Goal: Book appointment/travel/reservation

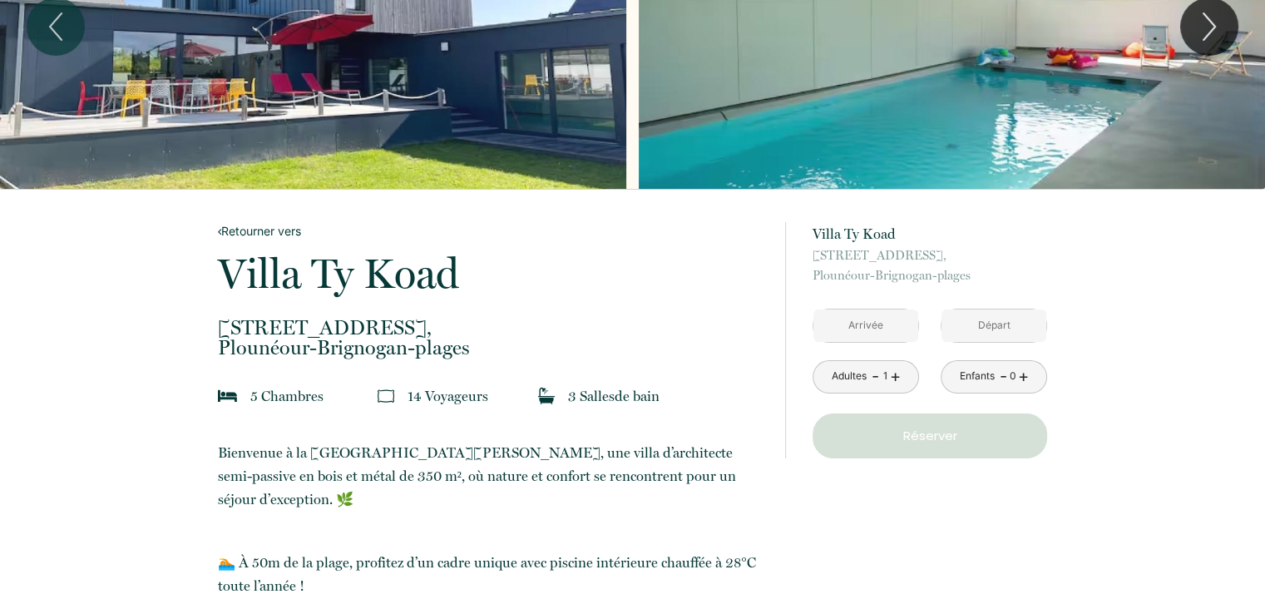
scroll to position [166, 0]
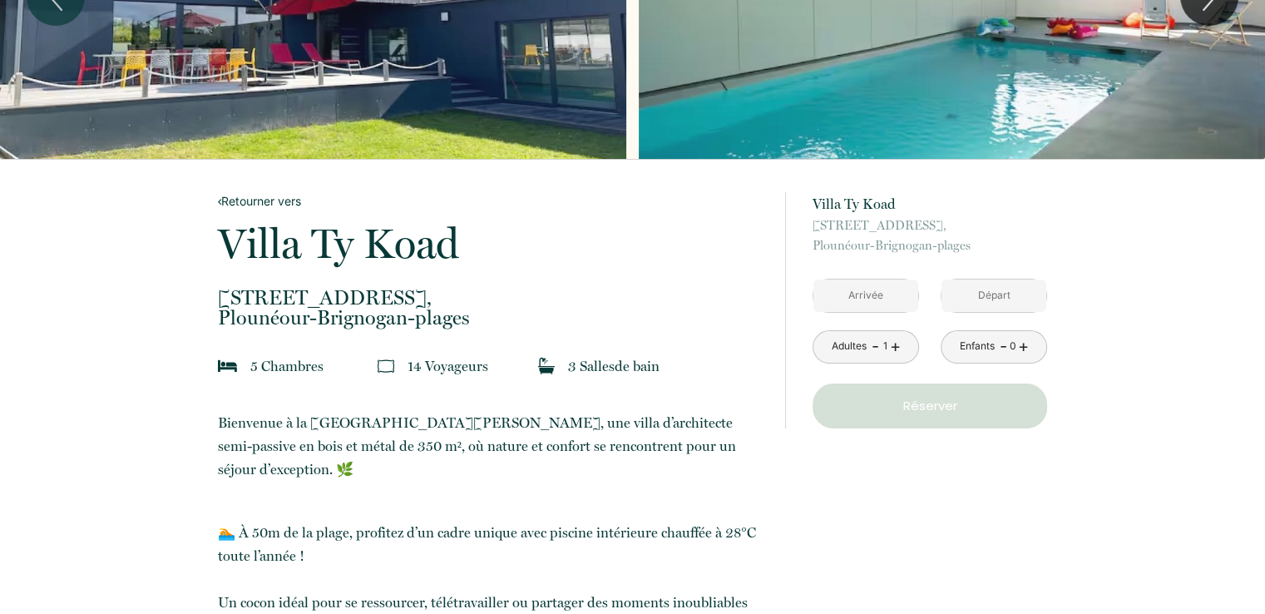
click at [892, 296] on input "text" at bounding box center [866, 296] width 105 height 32
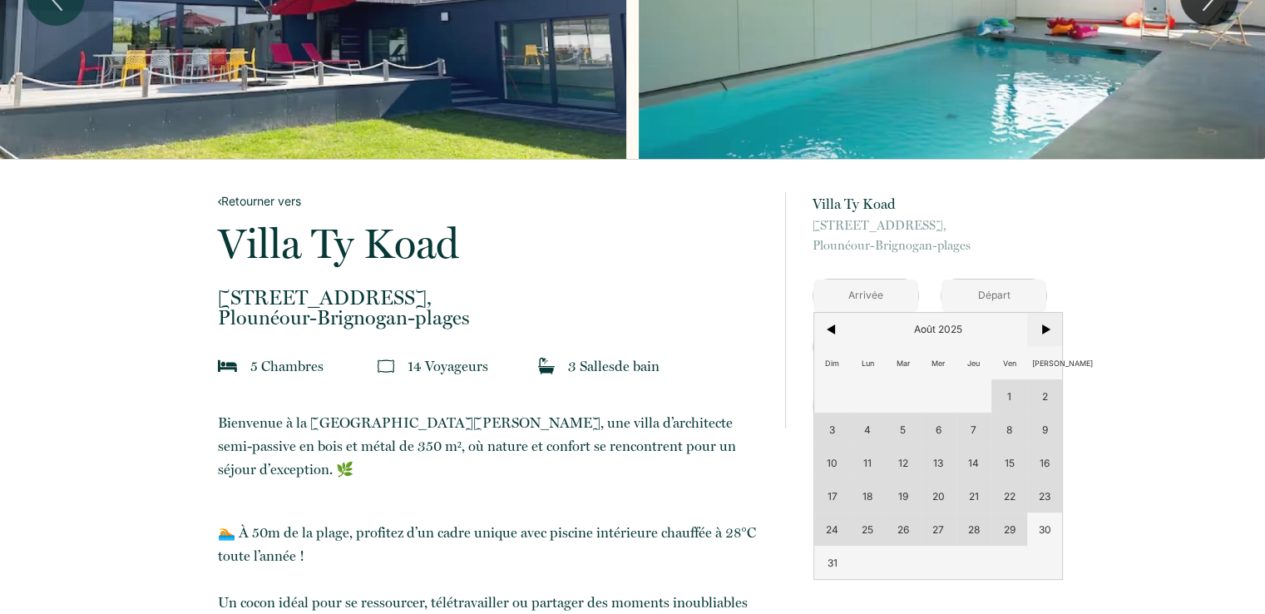
click at [1047, 334] on span ">" at bounding box center [1045, 329] width 36 height 33
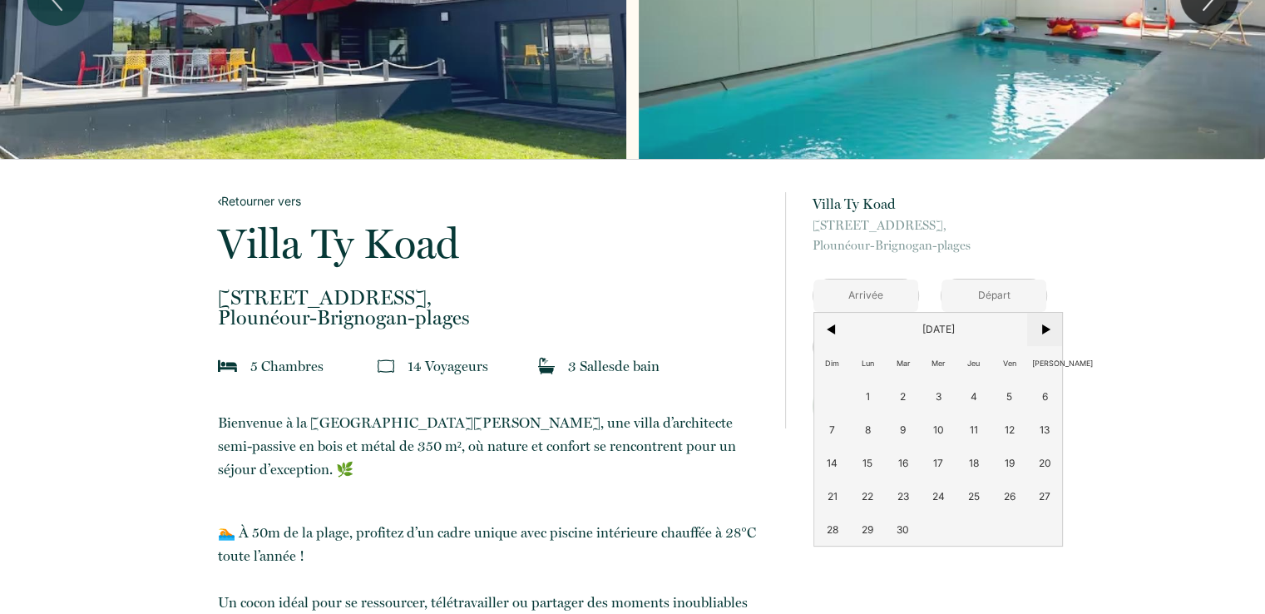
click at [1047, 329] on span ">" at bounding box center [1045, 329] width 36 height 33
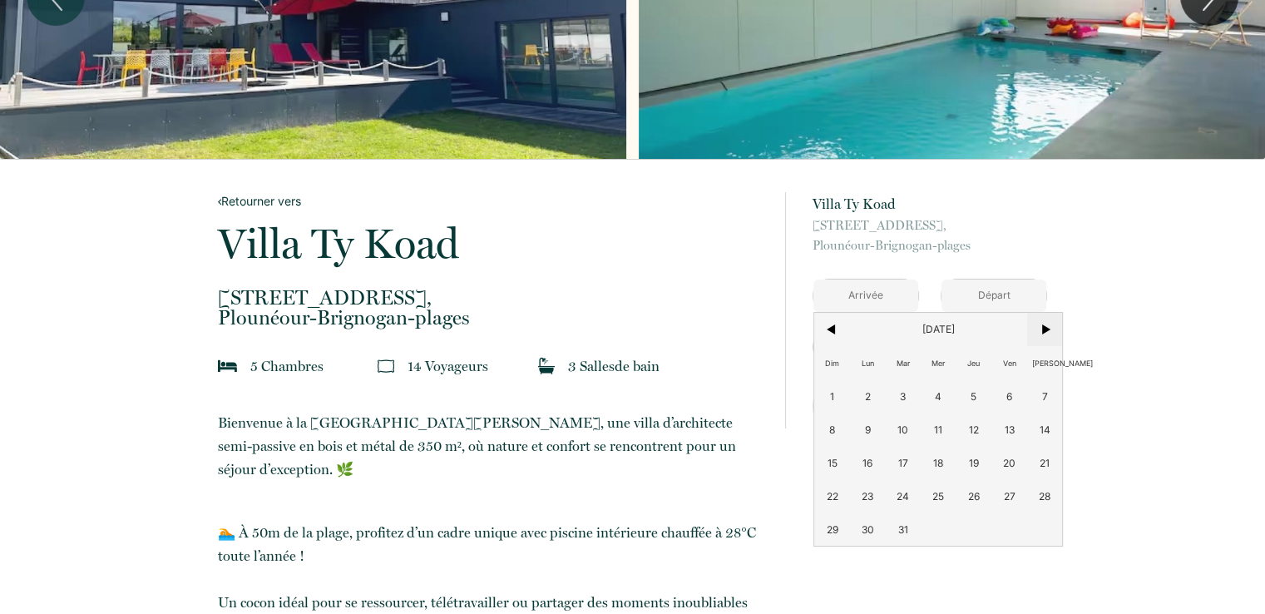
click at [1047, 329] on span ">" at bounding box center [1045, 329] width 36 height 33
drag, startPoint x: 837, startPoint y: 334, endPoint x: 1099, endPoint y: 418, distance: 275.2
click at [836, 332] on span "<" at bounding box center [832, 329] width 36 height 33
click at [1004, 460] on span "17" at bounding box center [1010, 462] width 36 height 33
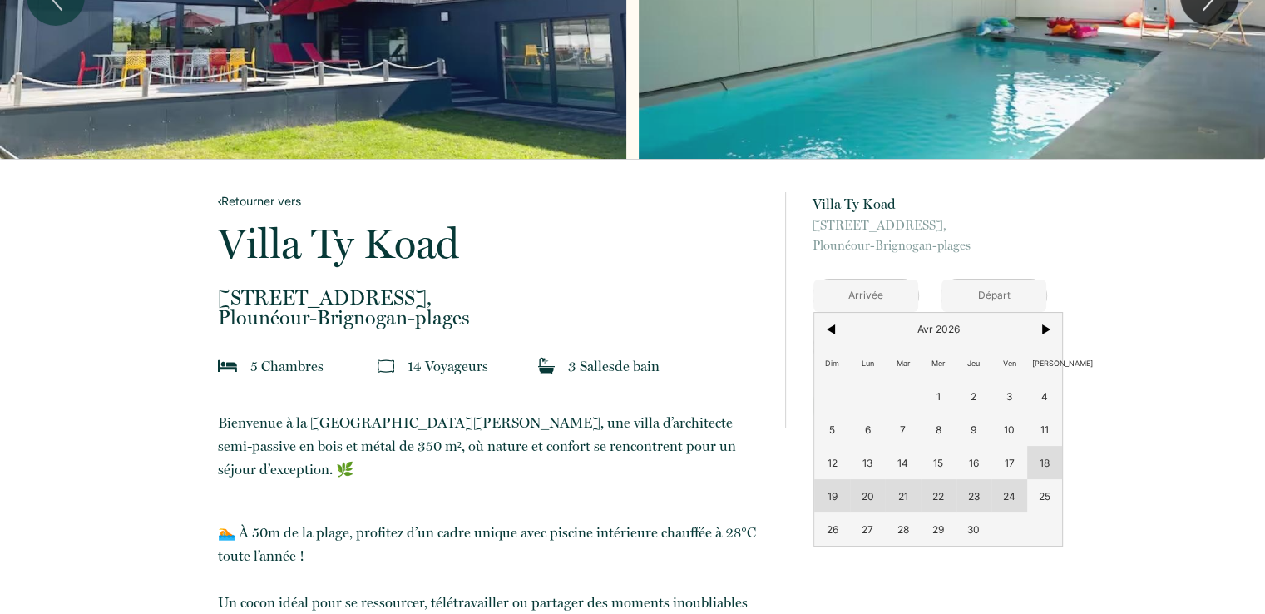
type input "[DATE]"
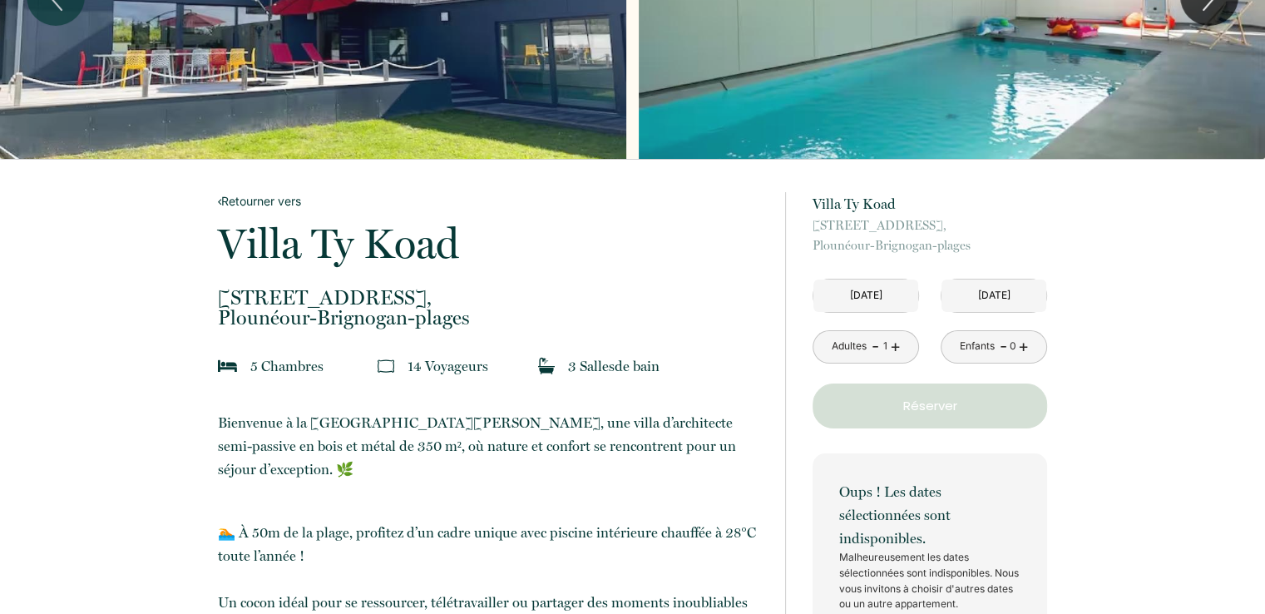
click at [1002, 497] on p "Oups ! Les dates sélectionnées sont indisponibles." at bounding box center [929, 515] width 181 height 70
click at [892, 301] on input "[DATE]" at bounding box center [866, 296] width 105 height 32
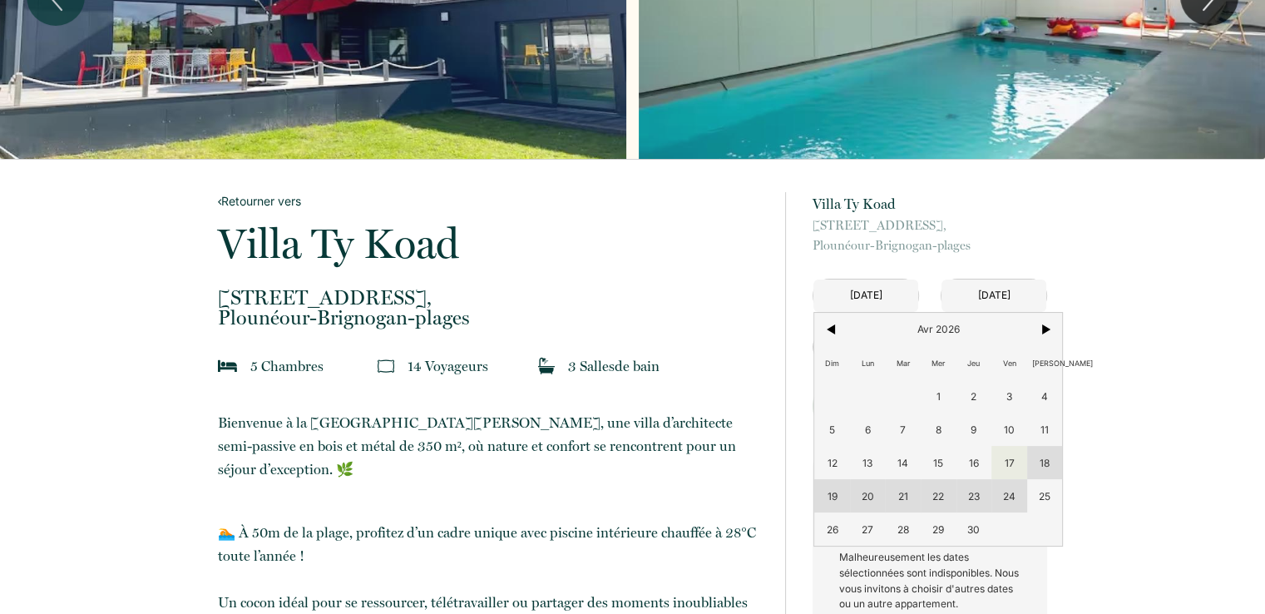
drag, startPoint x: 1010, startPoint y: 426, endPoint x: 1009, endPoint y: 434, distance: 8.4
click at [1010, 423] on span "10" at bounding box center [1010, 429] width 36 height 33
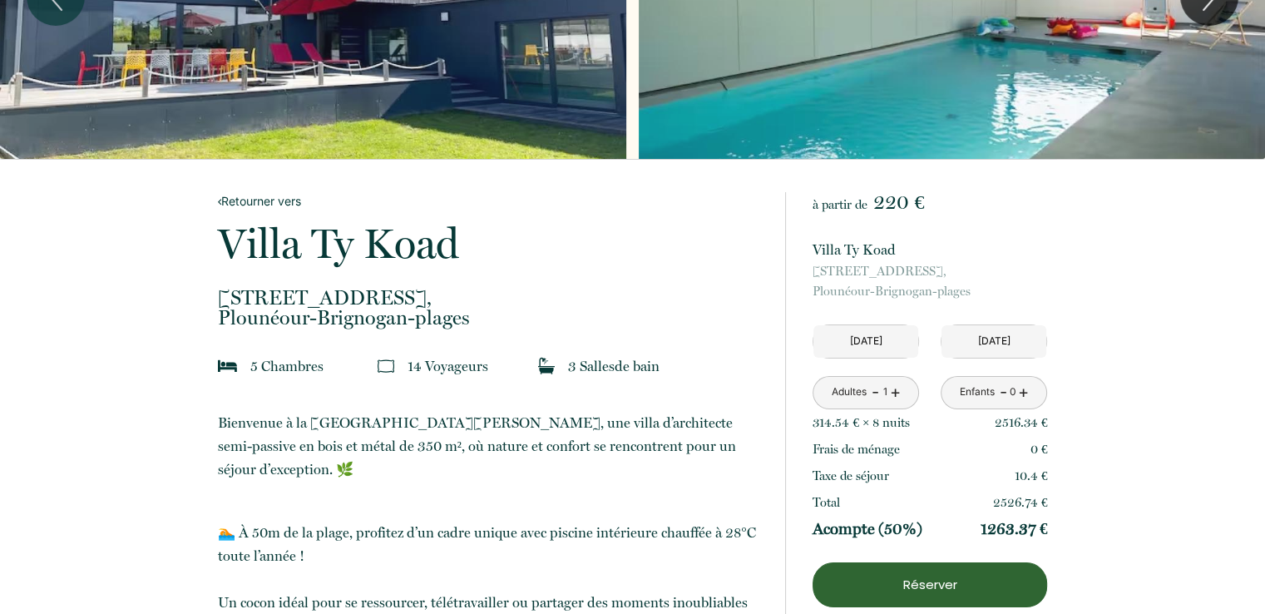
click at [908, 347] on input "[DATE]" at bounding box center [866, 341] width 105 height 32
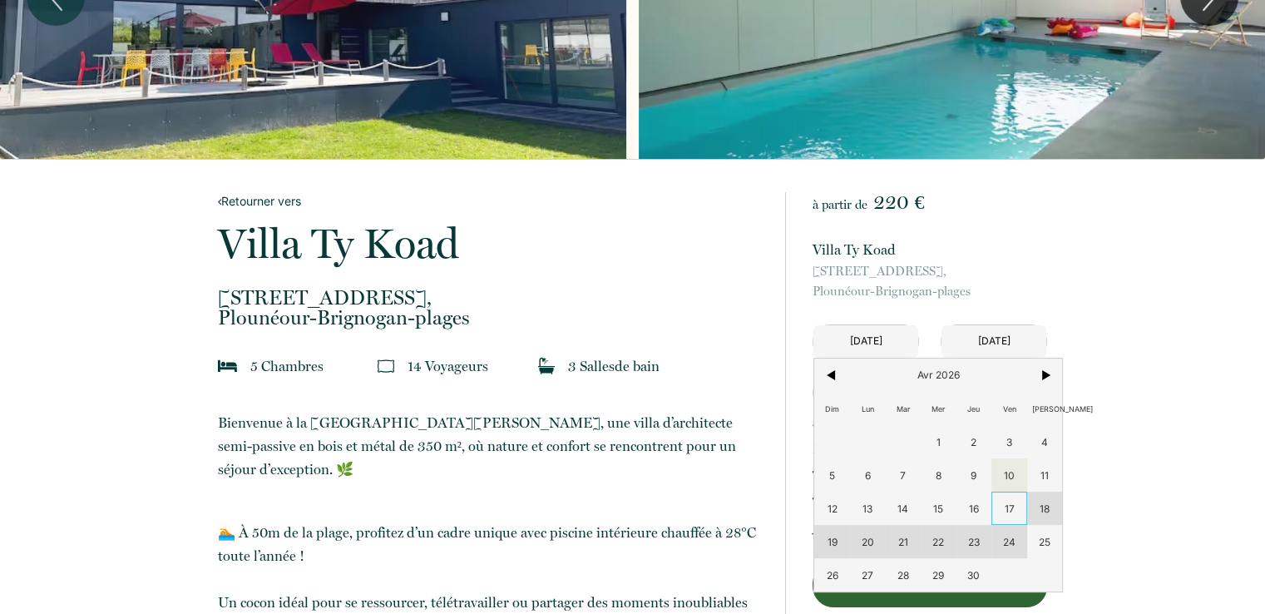
click at [1007, 508] on span "17" at bounding box center [1010, 508] width 36 height 33
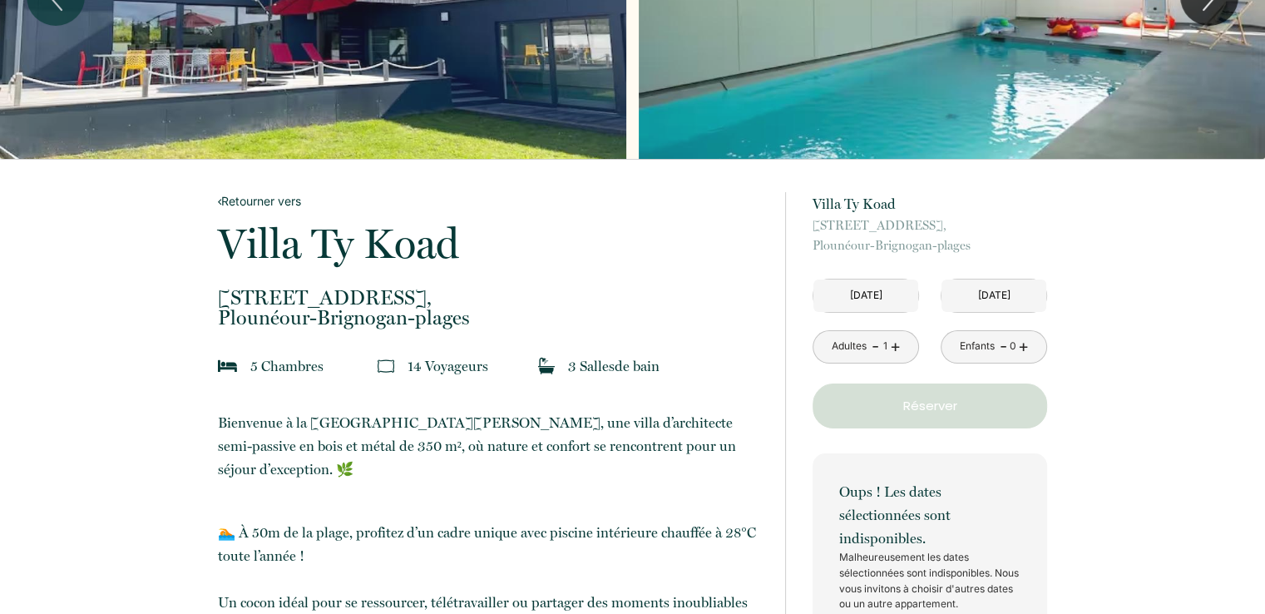
click at [878, 294] on input "[DATE]" at bounding box center [866, 296] width 105 height 32
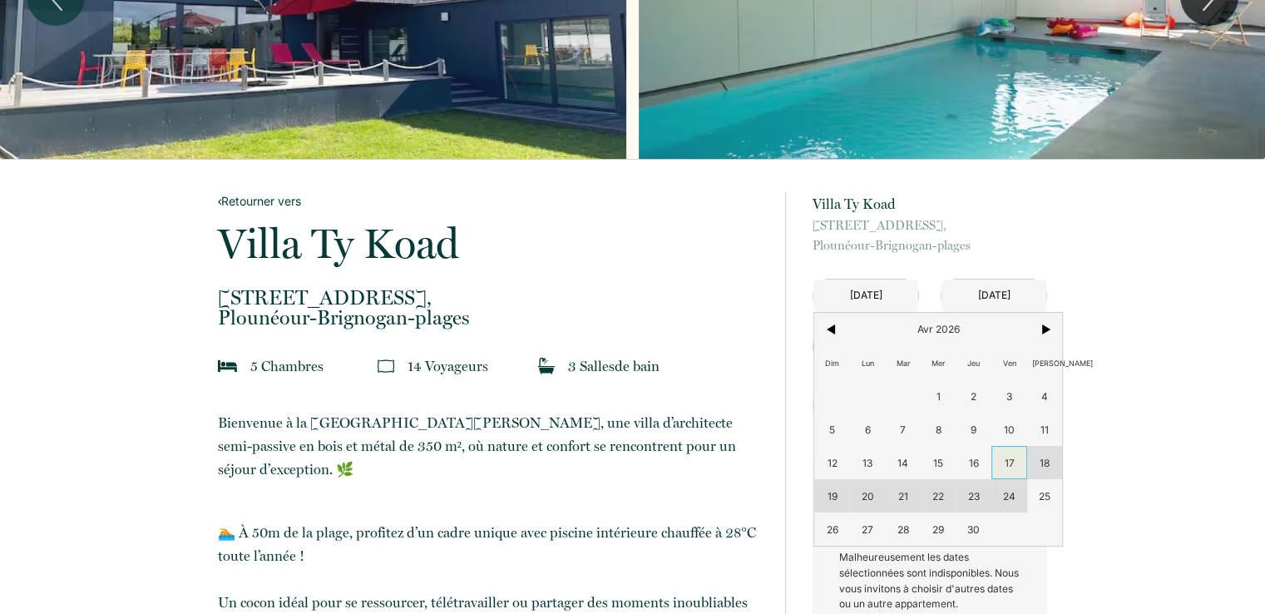
click at [1000, 454] on span "17" at bounding box center [1010, 462] width 36 height 33
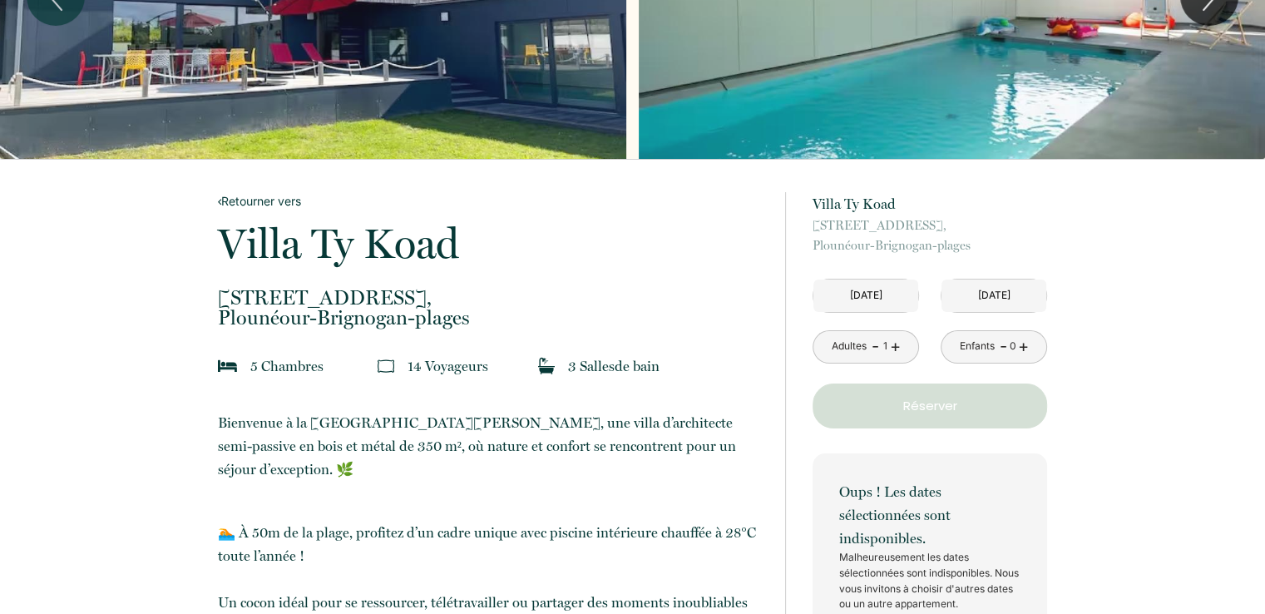
click at [1003, 497] on p "Oups ! Les dates sélectionnées sont indisponibles." at bounding box center [929, 515] width 181 height 70
click at [864, 289] on input "[DATE]" at bounding box center [866, 296] width 105 height 32
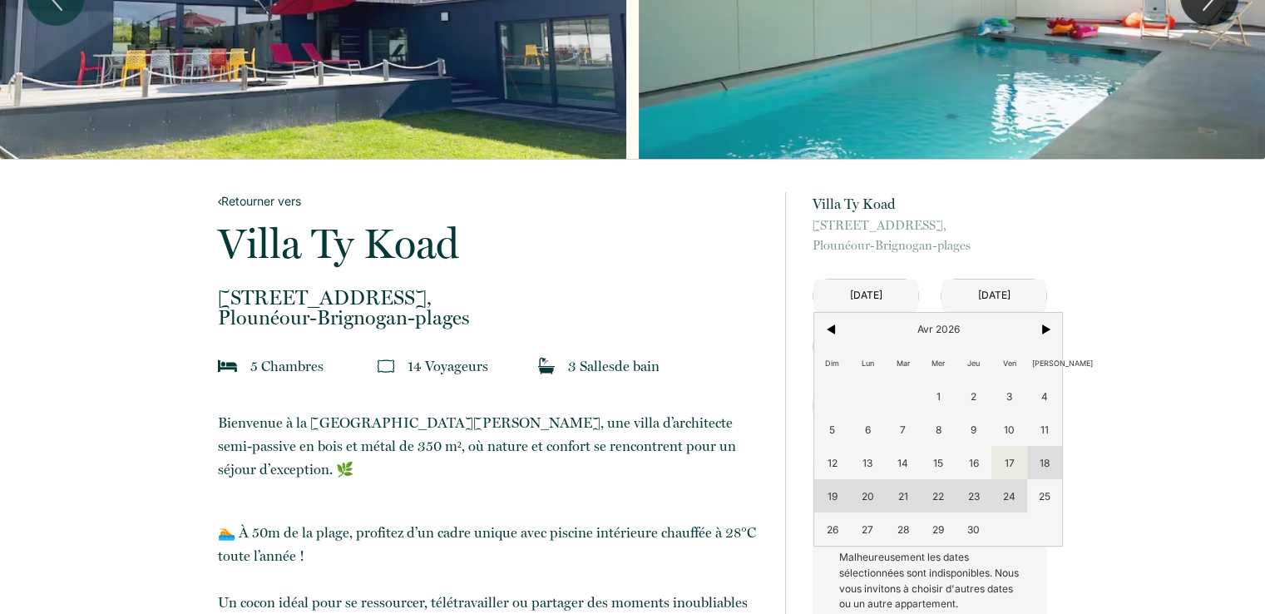
scroll to position [250, 0]
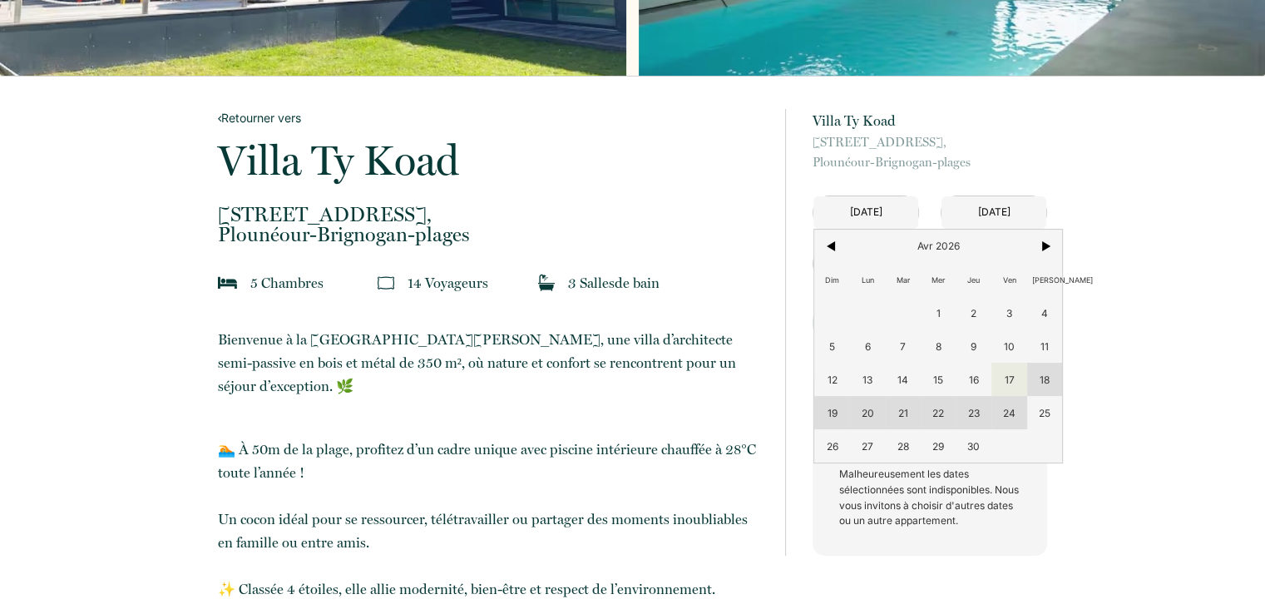
click at [1010, 416] on div "Dim Lun Mar Mer Jeu Ven Sam 1 2 3 4 5 6 7 8 9 10 11 12 13 14 15 16 17 18 19 20 …" at bounding box center [938, 346] width 248 height 233
click at [1038, 246] on span ">" at bounding box center [1045, 246] width 36 height 33
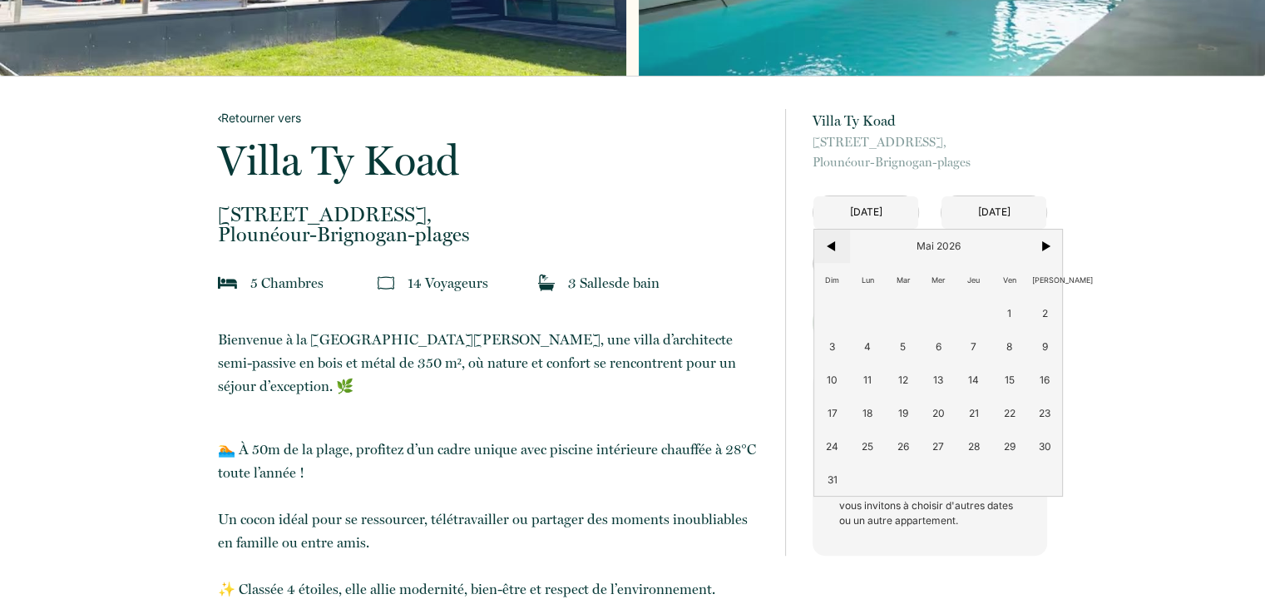
click at [839, 245] on span "<" at bounding box center [832, 246] width 36 height 33
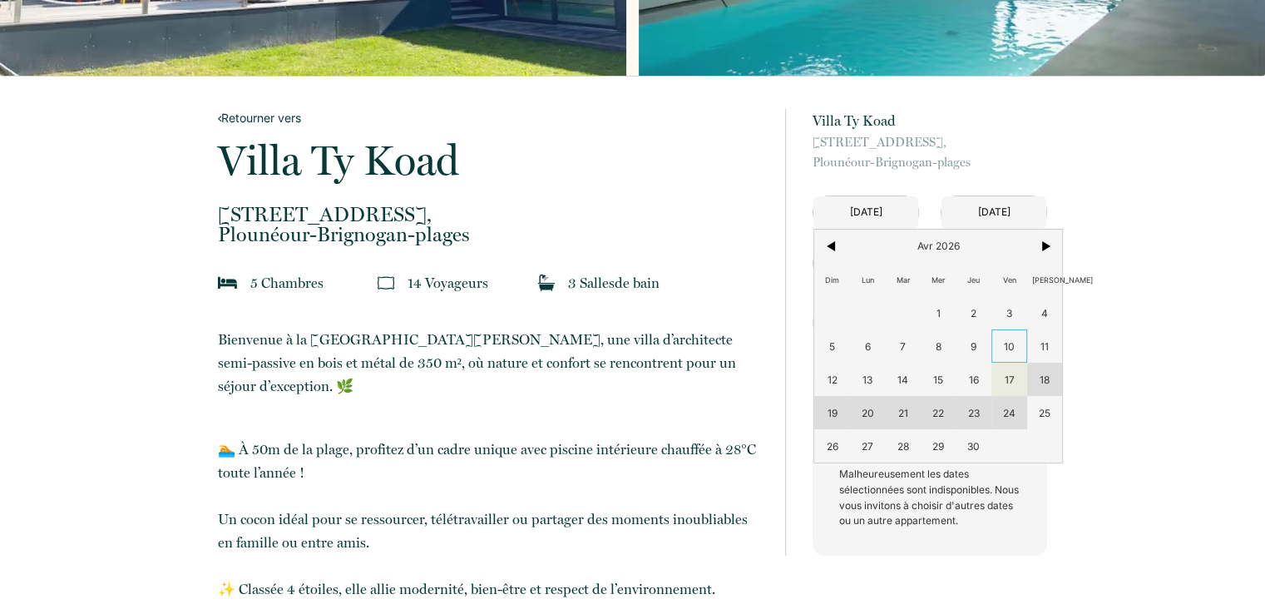
click at [1005, 334] on span "10" at bounding box center [1010, 345] width 36 height 33
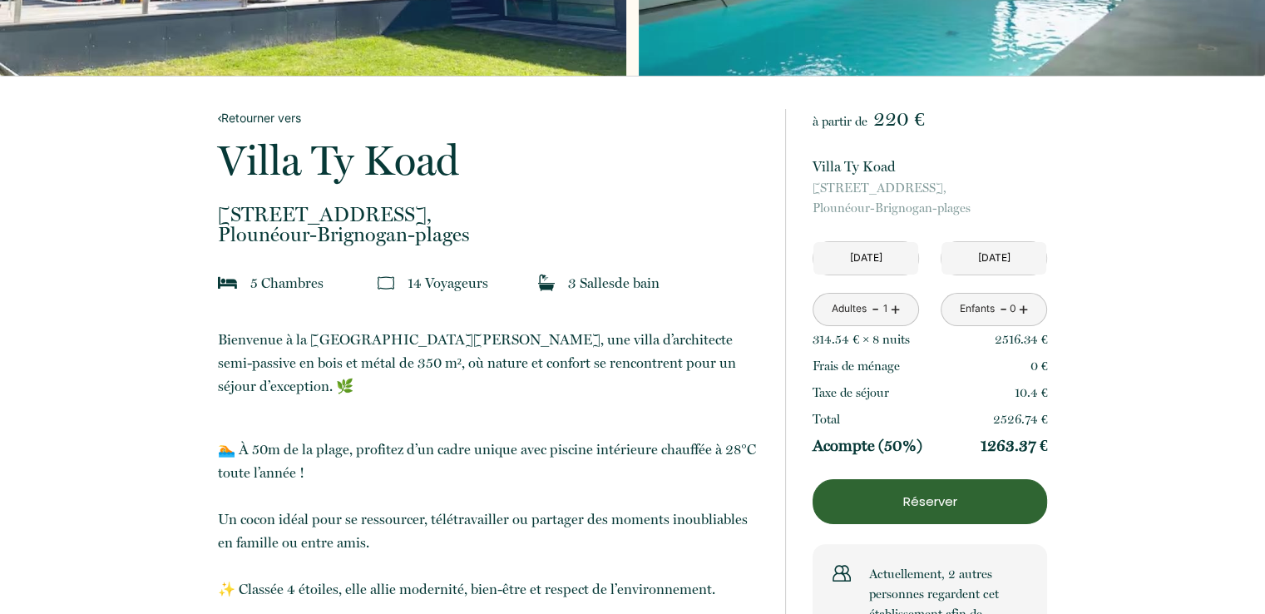
click at [888, 255] on input "[DATE]" at bounding box center [866, 258] width 105 height 32
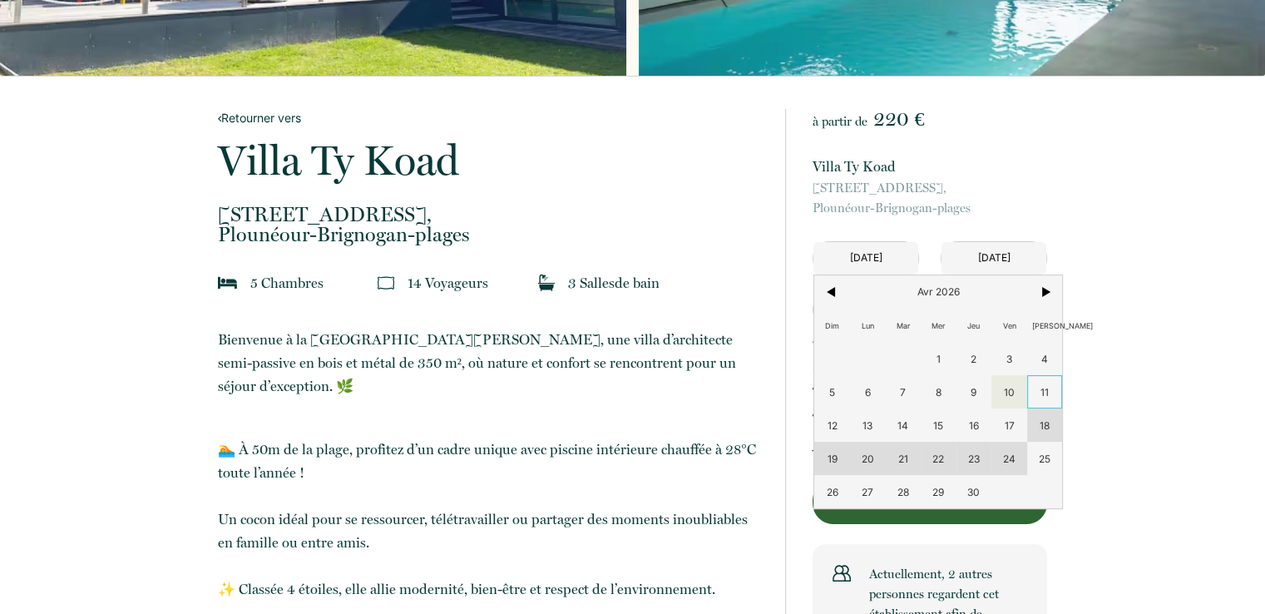
click at [1057, 386] on span "11" at bounding box center [1045, 391] width 36 height 33
type input "[DATE]"
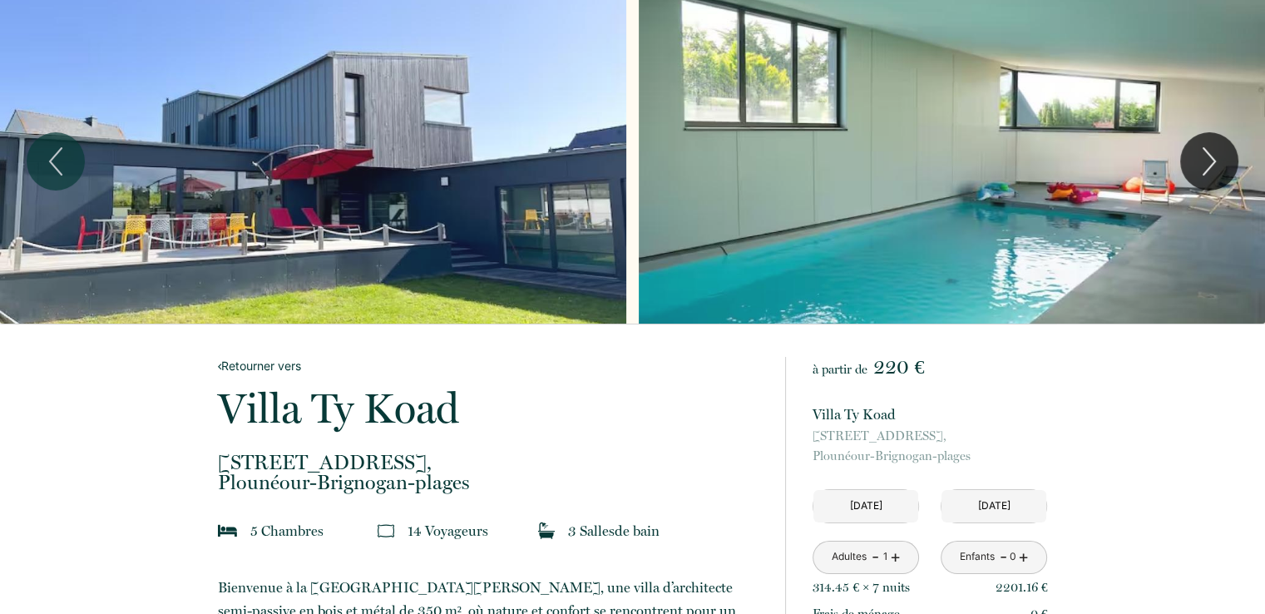
scroll to position [0, 0]
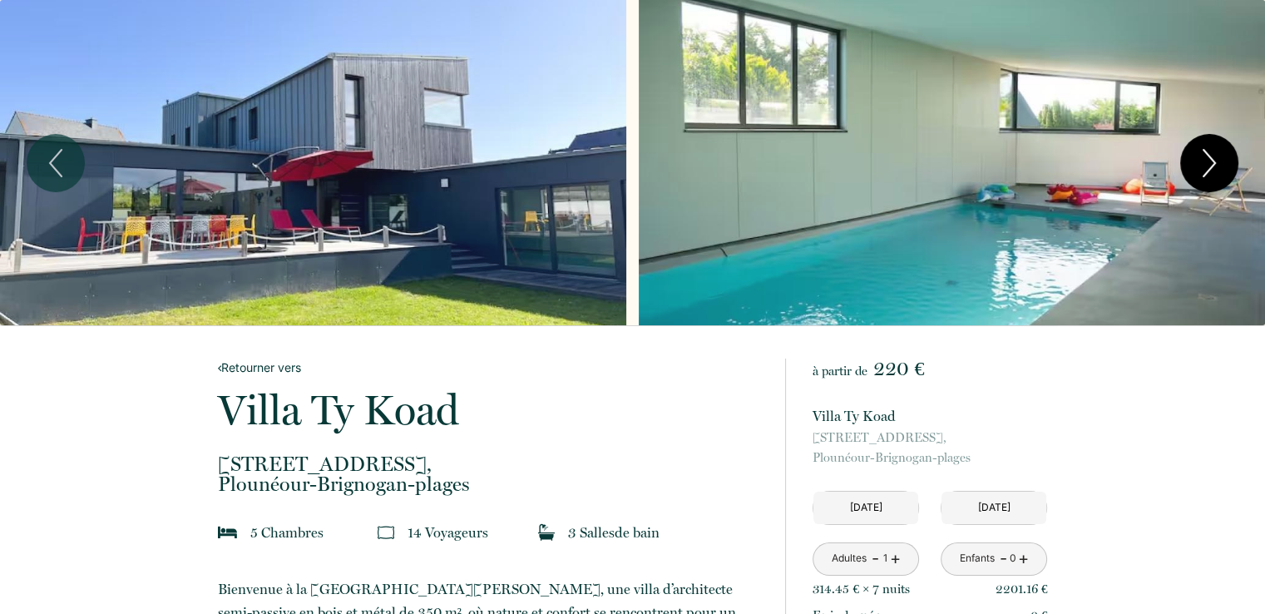
click at [1228, 157] on button "Next" at bounding box center [1209, 163] width 58 height 58
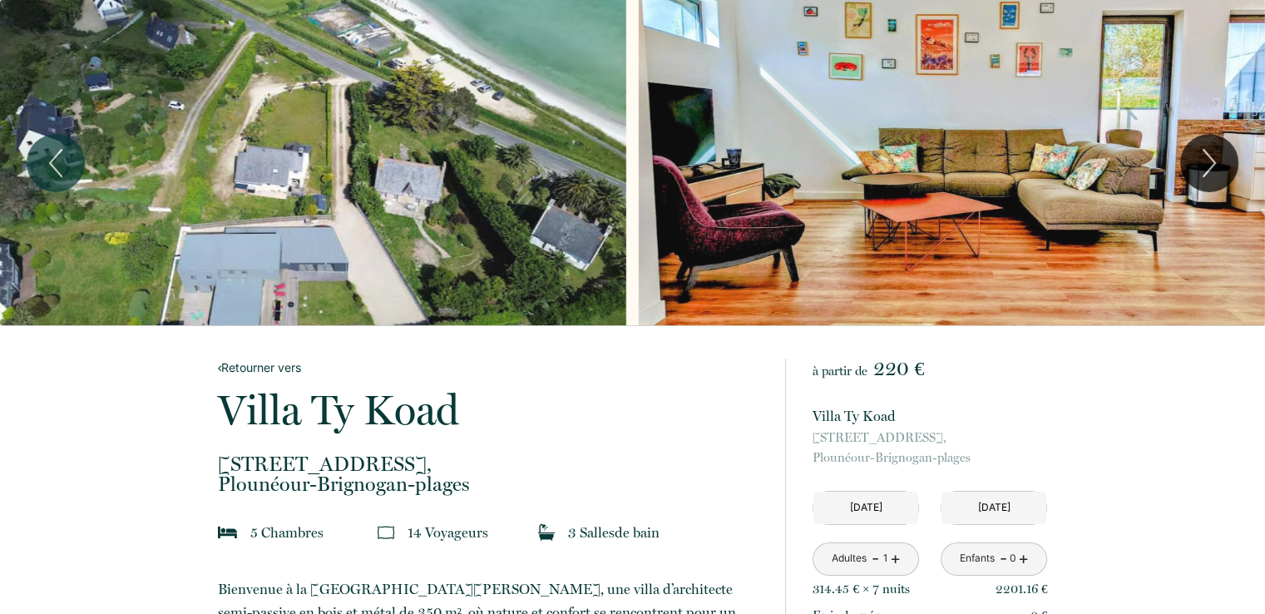
click at [1113, 119] on div "Slideshow" at bounding box center [952, 162] width 626 height 325
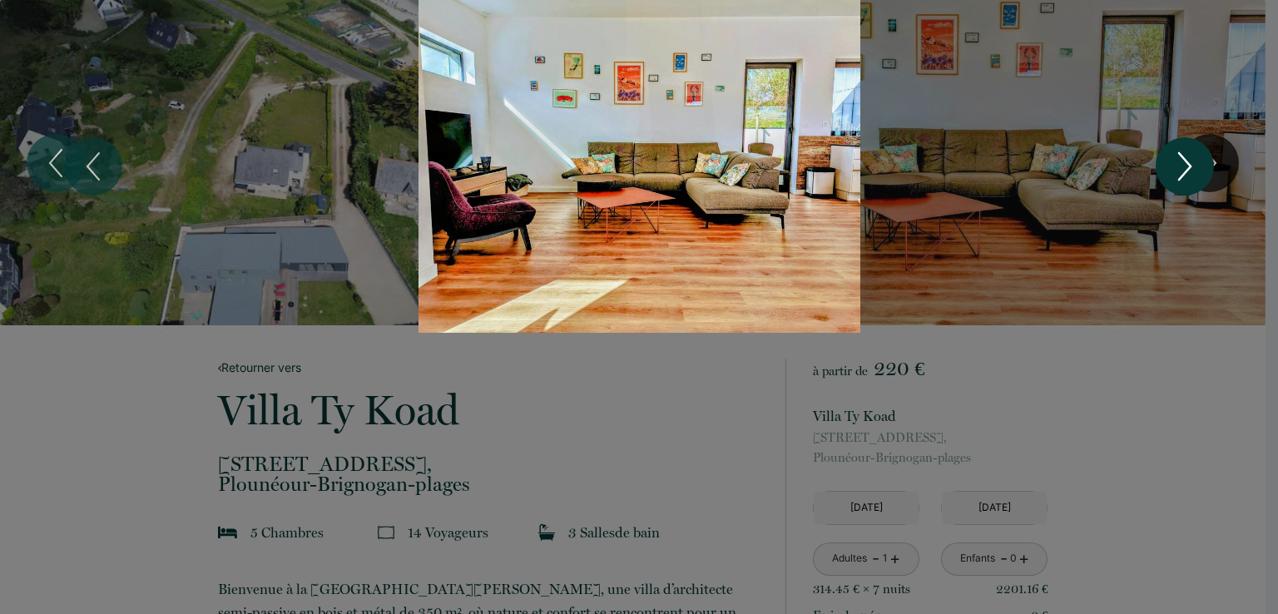
click at [1168, 166] on icon "Next" at bounding box center [1184, 166] width 35 height 50
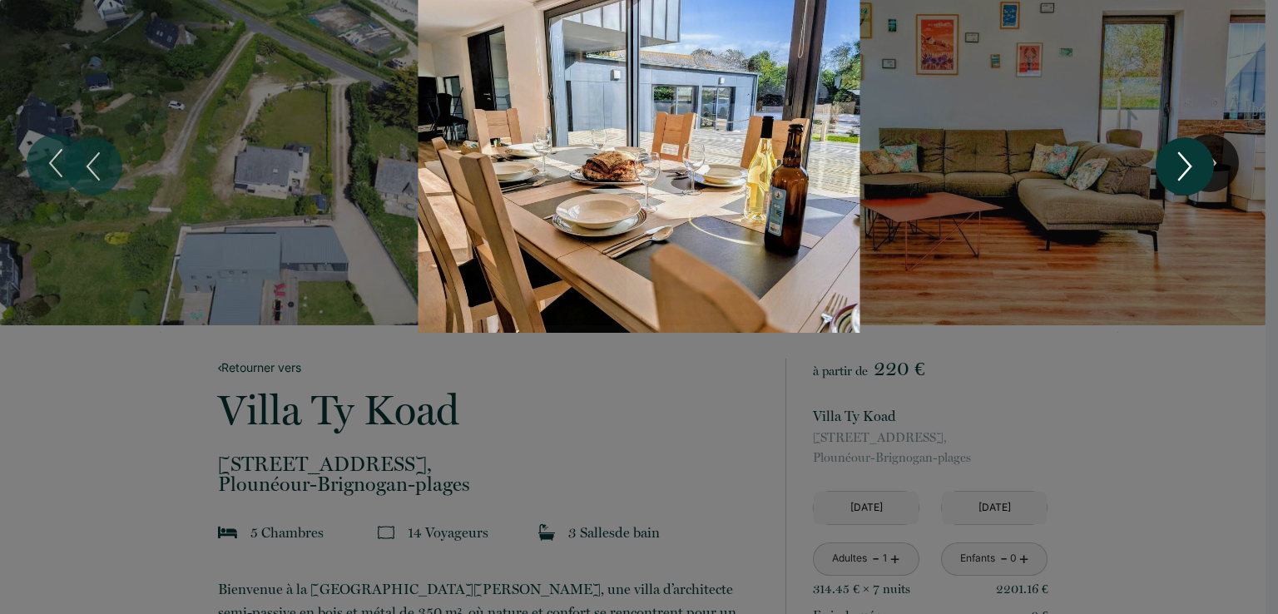
click at [1170, 167] on icon "Next" at bounding box center [1184, 166] width 35 height 50
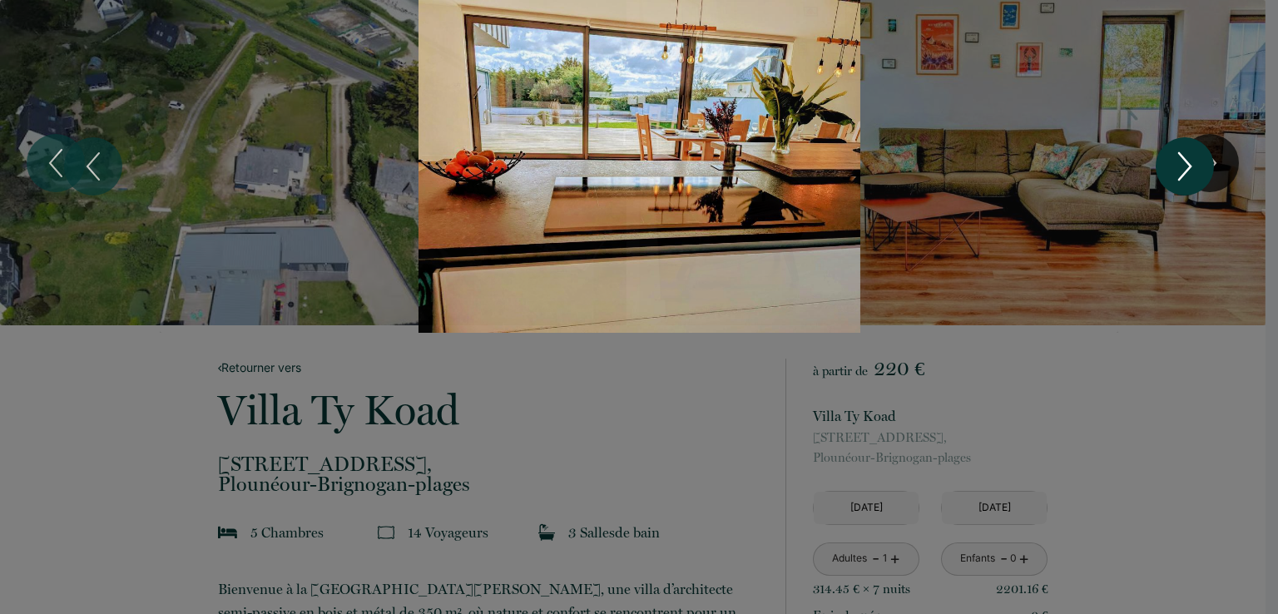
click at [1170, 167] on icon "Next" at bounding box center [1184, 166] width 35 height 50
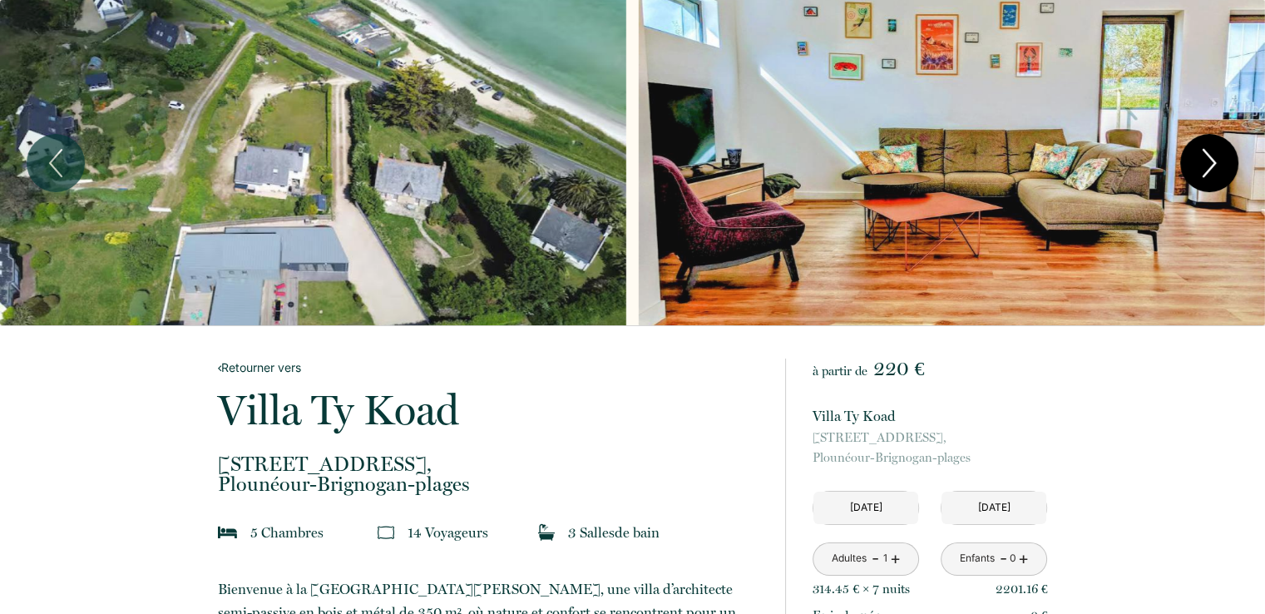
click at [1211, 171] on icon "Next" at bounding box center [1209, 163] width 35 height 50
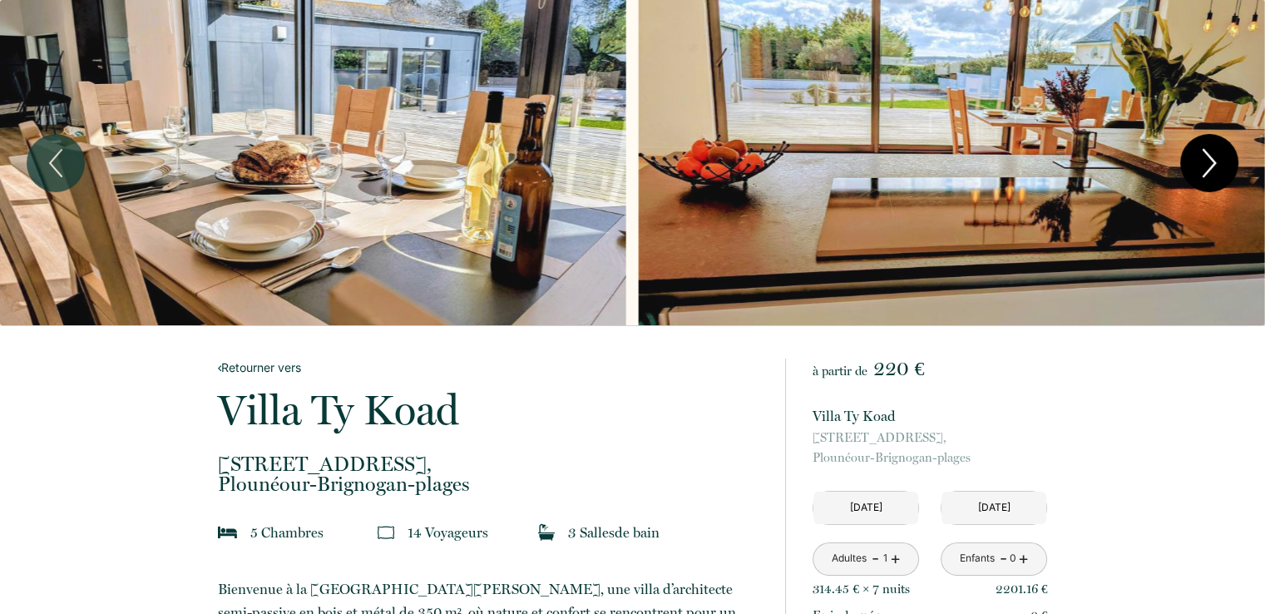
click at [1211, 171] on icon "Next" at bounding box center [1209, 163] width 35 height 50
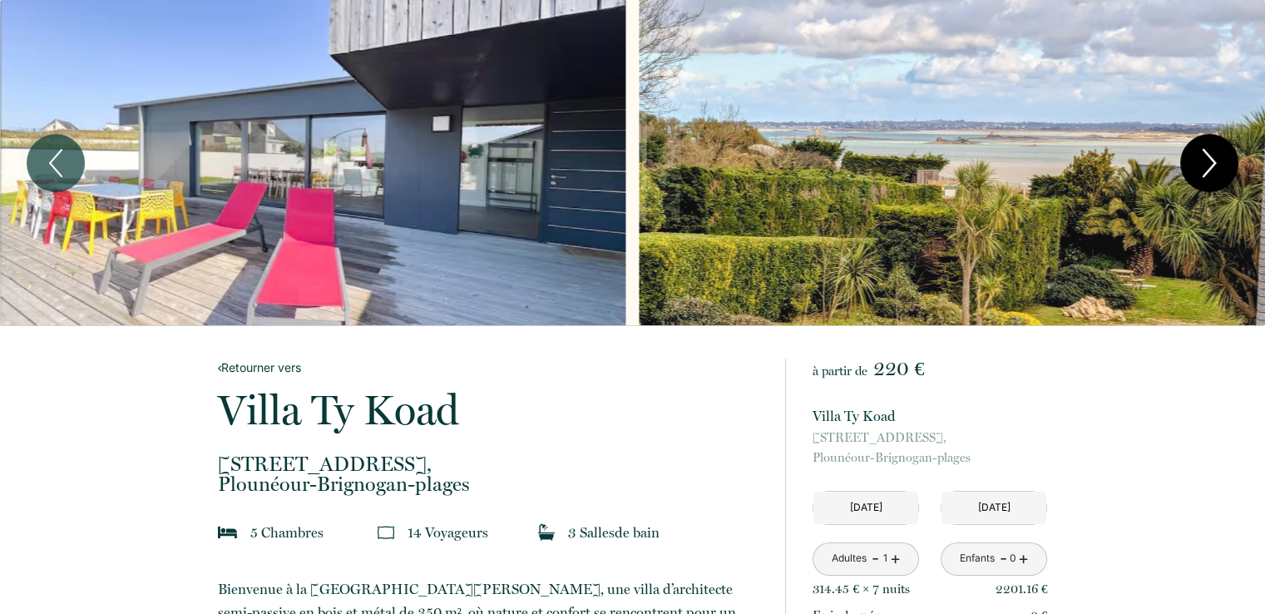
click at [1211, 171] on icon "Next" at bounding box center [1209, 163] width 35 height 50
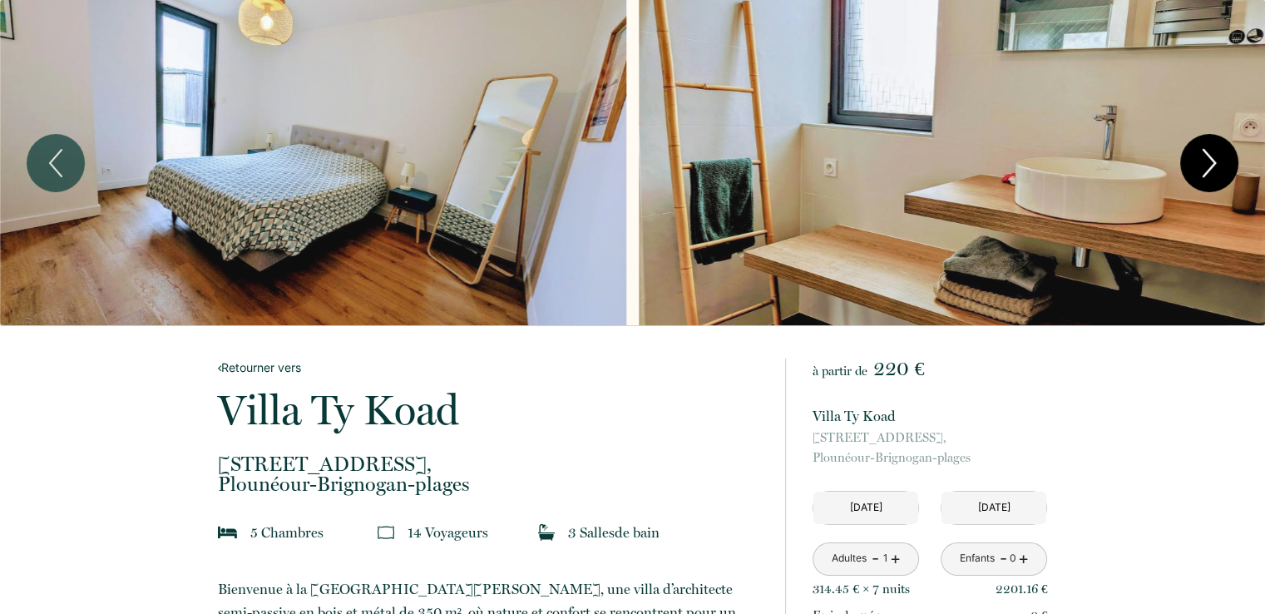
click at [1211, 171] on icon "Next" at bounding box center [1209, 163] width 35 height 50
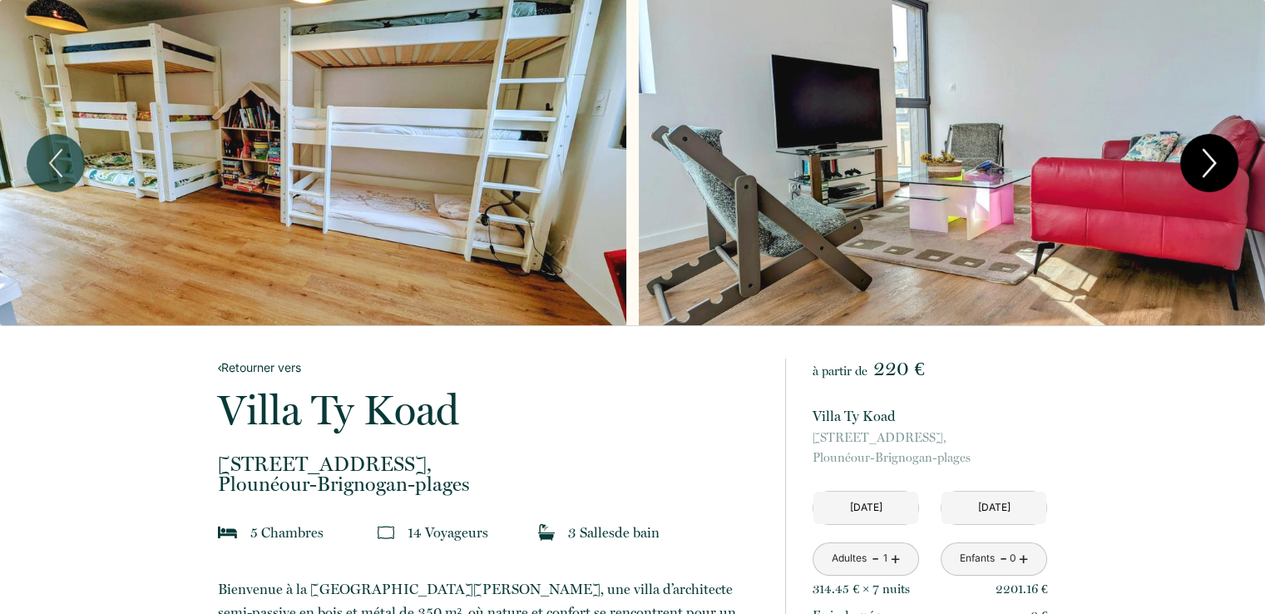
click at [1211, 171] on icon "Next" at bounding box center [1209, 163] width 35 height 50
